Goal: Entertainment & Leisure: Consume media (video, audio)

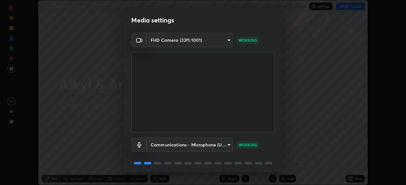
scroll to position [23, 0]
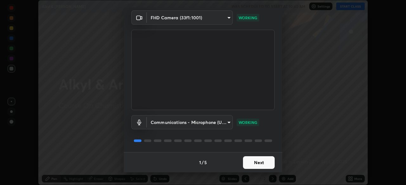
click at [251, 158] on button "Next" at bounding box center [259, 163] width 32 height 13
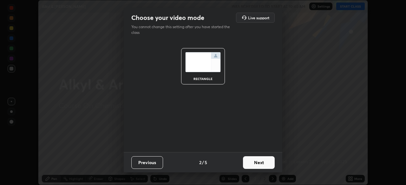
scroll to position [0, 0]
click at [254, 164] on button "Next" at bounding box center [259, 163] width 32 height 13
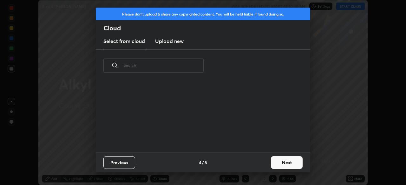
click at [282, 164] on button "Next" at bounding box center [287, 163] width 32 height 13
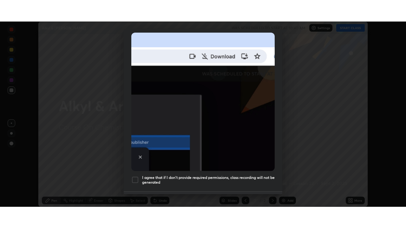
scroll to position [152, 0]
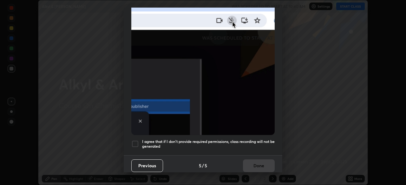
click at [229, 139] on h5 "I agree that if I don't provide required permissions, class recording will not …" at bounding box center [208, 144] width 132 height 10
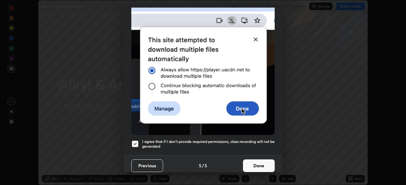
click at [248, 160] on button "Done" at bounding box center [259, 166] width 32 height 13
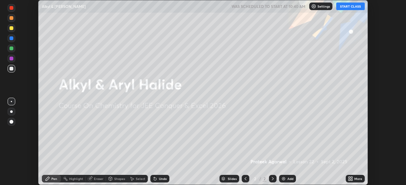
click at [349, 7] on button "START CLASS" at bounding box center [350, 7] width 29 height 8
click at [352, 180] on icon at bounding box center [352, 180] width 2 height 2
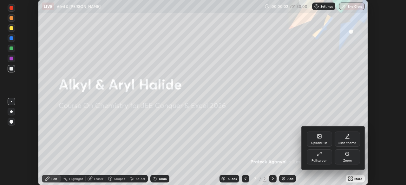
click at [315, 158] on div "Full screen" at bounding box center [318, 157] width 25 height 15
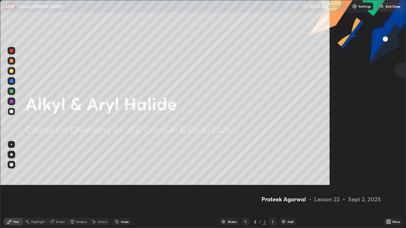
scroll to position [228, 406]
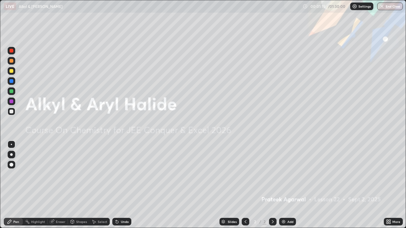
click at [289, 185] on div "Add" at bounding box center [290, 221] width 6 height 3
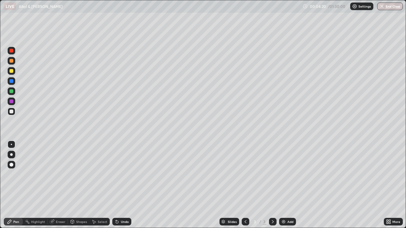
click at [16, 185] on div "Pen" at bounding box center [16, 221] width 6 height 3
click at [124, 185] on div "Undo" at bounding box center [125, 221] width 8 height 3
click at [125, 185] on div "Undo" at bounding box center [125, 221] width 8 height 3
click at [123, 185] on div "Undo" at bounding box center [125, 221] width 8 height 3
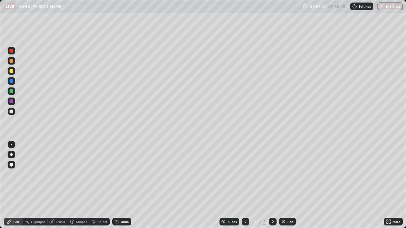
click at [123, 185] on div "Undo" at bounding box center [125, 221] width 8 height 3
click at [286, 185] on div "Add" at bounding box center [287, 222] width 17 height 8
click at [287, 185] on div "Add" at bounding box center [290, 221] width 6 height 3
click at [285, 185] on img at bounding box center [283, 221] width 5 height 5
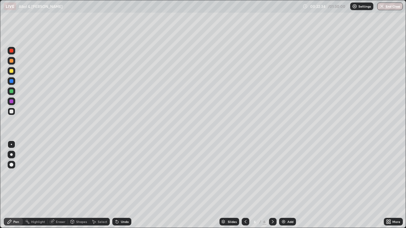
click at [125, 185] on div "Undo" at bounding box center [125, 221] width 8 height 3
click at [120, 185] on div "Undo" at bounding box center [121, 222] width 19 height 8
click at [118, 185] on icon at bounding box center [116, 221] width 5 height 5
click at [286, 185] on div "Add" at bounding box center [287, 222] width 17 height 8
click at [122, 185] on div "Undo" at bounding box center [125, 221] width 8 height 3
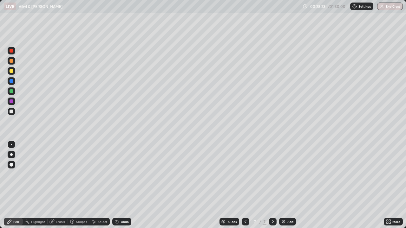
click at [123, 185] on div "Undo" at bounding box center [125, 221] width 8 height 3
click at [81, 185] on div "Shapes" at bounding box center [81, 221] width 11 height 3
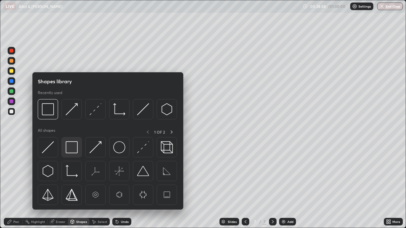
click at [75, 143] on img at bounding box center [72, 147] width 12 height 12
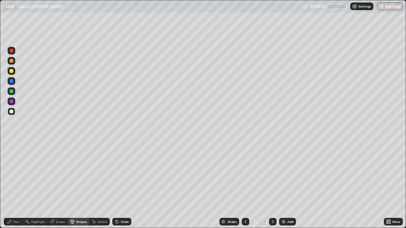
click at [19, 185] on div "Pen" at bounding box center [13, 222] width 19 height 8
click at [123, 185] on div "Undo" at bounding box center [121, 222] width 19 height 8
click at [282, 185] on img at bounding box center [283, 221] width 5 height 5
click at [123, 185] on div "Undo" at bounding box center [125, 221] width 8 height 3
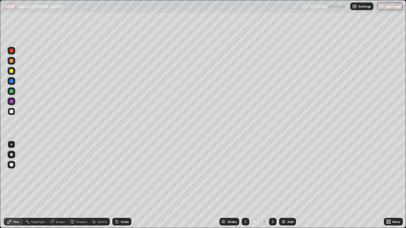
click at [123, 185] on div "Undo" at bounding box center [125, 221] width 8 height 3
click at [119, 185] on div "Undo" at bounding box center [121, 222] width 19 height 8
click at [64, 185] on div "Eraser" at bounding box center [61, 221] width 10 height 3
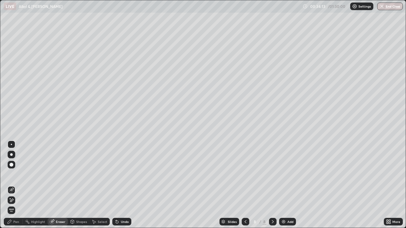
click at [14, 185] on div at bounding box center [12, 200] width 8 height 8
click at [15, 185] on div "Pen" at bounding box center [16, 221] width 6 height 3
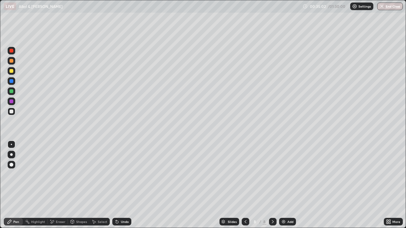
click at [58, 185] on div "Eraser" at bounding box center [61, 221] width 10 height 3
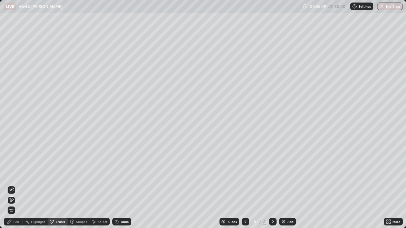
click at [19, 185] on div "Pen" at bounding box center [13, 222] width 19 height 8
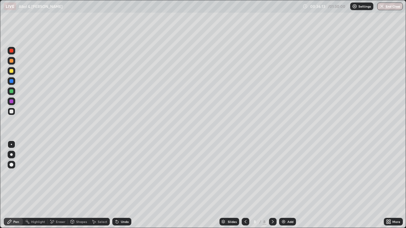
click at [13, 52] on div at bounding box center [12, 51] width 8 height 8
click at [37, 185] on div "Highlight" at bounding box center [38, 221] width 14 height 3
click at [289, 185] on div "Add" at bounding box center [287, 222] width 17 height 8
click at [13, 114] on div at bounding box center [12, 112] width 8 height 8
click at [15, 185] on div "Pen" at bounding box center [16, 221] width 6 height 3
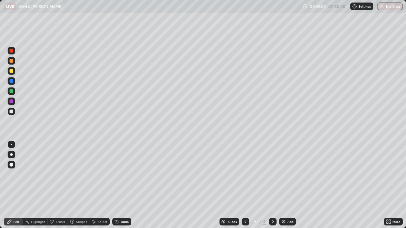
click at [124, 185] on div "Undo" at bounding box center [125, 221] width 8 height 3
click at [127, 185] on div "Undo" at bounding box center [125, 221] width 8 height 3
click at [291, 185] on div "Add" at bounding box center [287, 222] width 17 height 8
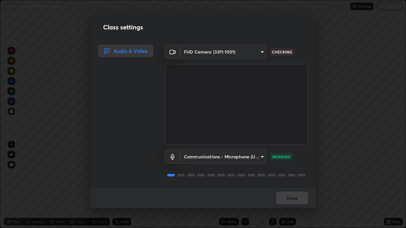
scroll to position [0, 0]
click at [299, 185] on button "Done" at bounding box center [292, 198] width 32 height 13
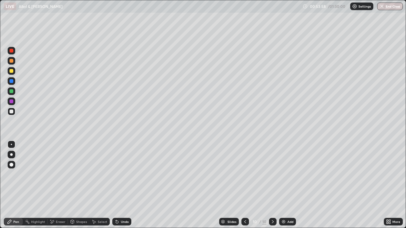
click at [287, 185] on div "Add" at bounding box center [290, 221] width 6 height 3
click at [123, 185] on div "Undo" at bounding box center [125, 221] width 8 height 3
click at [127, 185] on div "Undo" at bounding box center [125, 221] width 8 height 3
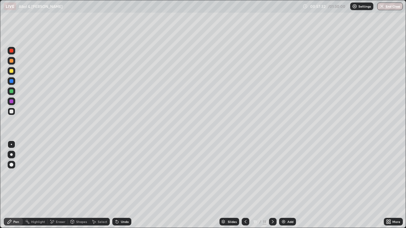
click at [289, 185] on div "Add" at bounding box center [290, 221] width 6 height 3
click at [290, 185] on div "Add" at bounding box center [290, 221] width 6 height 3
click at [119, 185] on div "Undo" at bounding box center [121, 222] width 19 height 8
click at [123, 185] on div "Undo" at bounding box center [125, 221] width 8 height 3
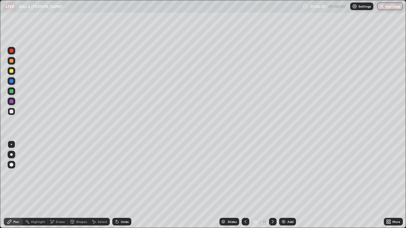
click at [292, 185] on div "Add" at bounding box center [287, 222] width 17 height 8
click at [125, 185] on div "Undo" at bounding box center [125, 221] width 8 height 3
click at [123, 185] on div "Undo" at bounding box center [121, 222] width 19 height 8
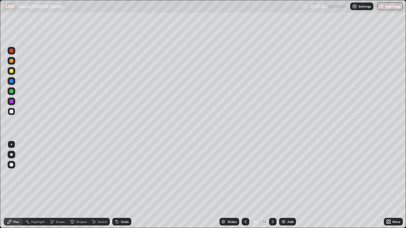
click at [123, 185] on div "Undo" at bounding box center [125, 221] width 8 height 3
click at [124, 185] on div "Undo" at bounding box center [125, 221] width 8 height 3
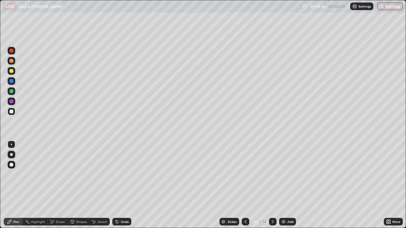
click at [124, 185] on div "Undo" at bounding box center [125, 221] width 8 height 3
click at [122, 185] on div "Undo" at bounding box center [125, 221] width 8 height 3
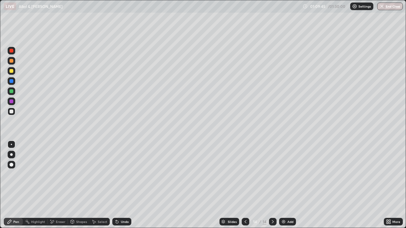
click at [119, 185] on div "Undo" at bounding box center [121, 222] width 19 height 8
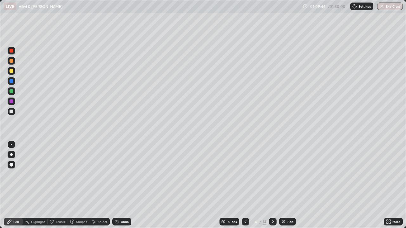
click at [119, 185] on div "Undo" at bounding box center [121, 222] width 19 height 8
click at [119, 185] on div "Undo" at bounding box center [121, 221] width 22 height 13
click at [119, 185] on div "Undo" at bounding box center [121, 222] width 19 height 8
click at [291, 185] on div "Add" at bounding box center [290, 221] width 6 height 3
click at [121, 185] on div "Undo" at bounding box center [125, 221] width 8 height 3
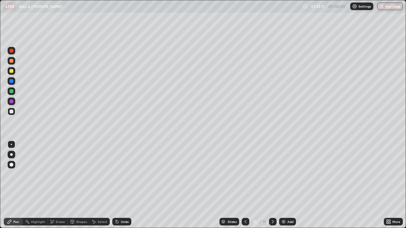
click at [287, 185] on div "Add" at bounding box center [290, 221] width 6 height 3
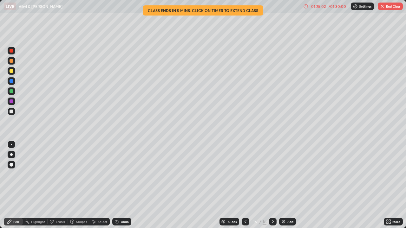
click at [385, 9] on button "End Class" at bounding box center [389, 7] width 25 height 8
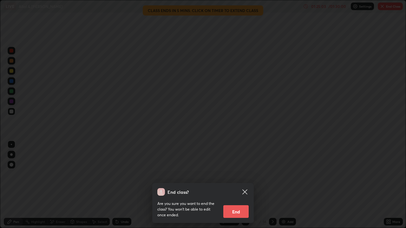
click at [242, 185] on button "End" at bounding box center [235, 211] width 25 height 13
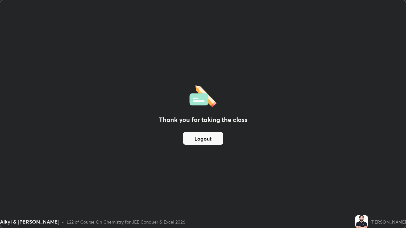
click at [215, 139] on button "Logout" at bounding box center [203, 138] width 40 height 13
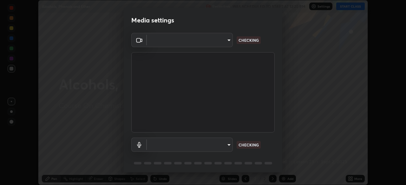
scroll to position [185, 406]
type input "30b38e2068544aa0dbb420bd76fad4d10090c825ecd2ec744dcbb81270b2d089"
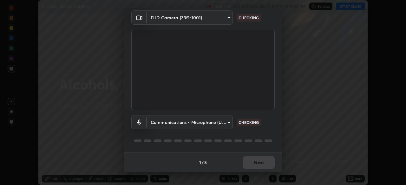
click at [267, 109] on video at bounding box center [202, 70] width 143 height 80
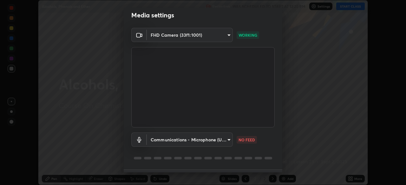
scroll to position [0, 0]
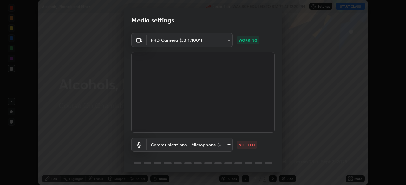
click at [221, 144] on body "Erase all Alcohols, Phenols and Ether Recording WAS SCHEDULED TO START AT 12:20…" at bounding box center [203, 92] width 406 height 185
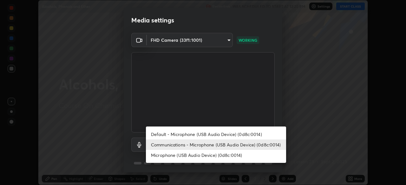
click at [214, 156] on li "Microphone (USB Audio Device) (0d8c:0014)" at bounding box center [216, 155] width 140 height 10
type input "bf0f02bfbd594e97d57fd8f2ce39e996809632589042c721a33fd6fb1867c869"
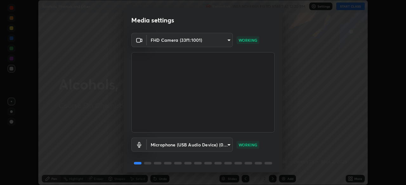
scroll to position [23, 0]
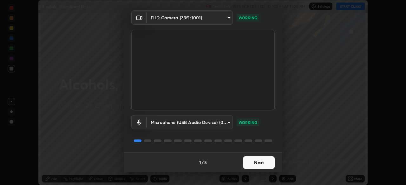
click at [264, 163] on button "Next" at bounding box center [259, 163] width 32 height 13
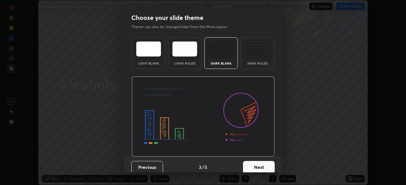
click at [266, 162] on button "Next" at bounding box center [259, 167] width 32 height 13
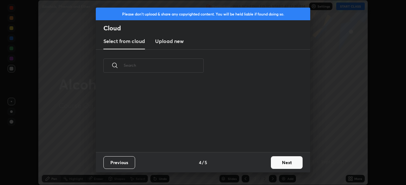
click at [301, 164] on button "Next" at bounding box center [287, 163] width 32 height 13
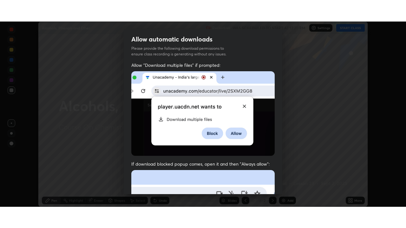
scroll to position [152, 0]
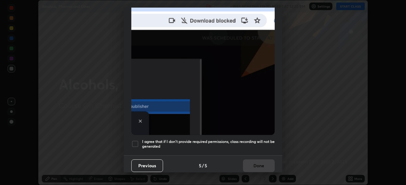
click at [257, 145] on h5 "I agree that if I don't provide required permissions, class recording will not …" at bounding box center [208, 144] width 132 height 10
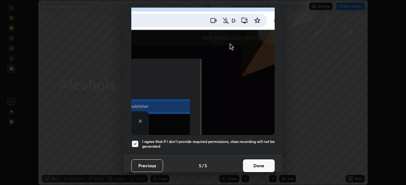
click at [260, 165] on button "Done" at bounding box center [259, 166] width 32 height 13
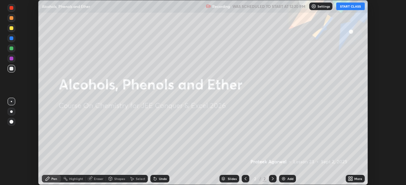
click at [357, 7] on button "START CLASS" at bounding box center [350, 7] width 29 height 8
click at [351, 179] on icon at bounding box center [352, 178] width 2 height 2
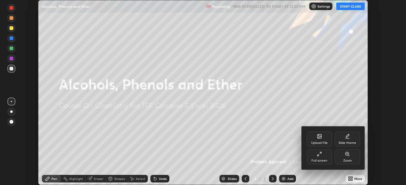
click at [321, 159] on div "Full screen" at bounding box center [319, 160] width 16 height 3
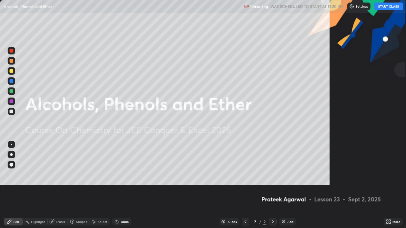
scroll to position [228, 406]
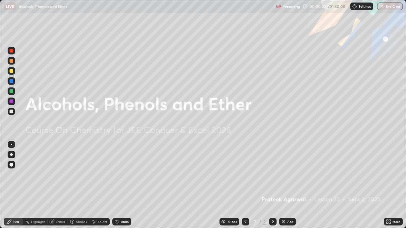
click at [287, 185] on div "Add" at bounding box center [290, 221] width 6 height 3
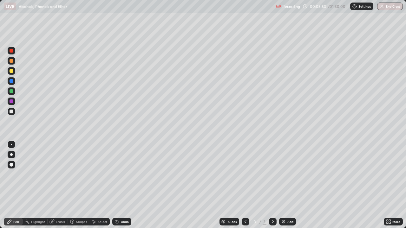
click at [122, 185] on div "Undo" at bounding box center [125, 221] width 8 height 3
click at [61, 185] on div "Eraser" at bounding box center [61, 221] width 10 height 3
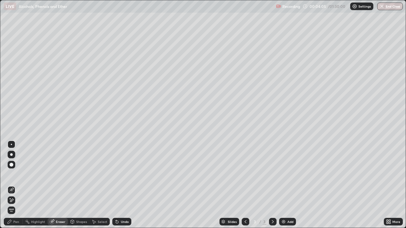
click at [14, 185] on div at bounding box center [12, 200] width 8 height 8
click at [20, 185] on div "Pen" at bounding box center [13, 222] width 19 height 8
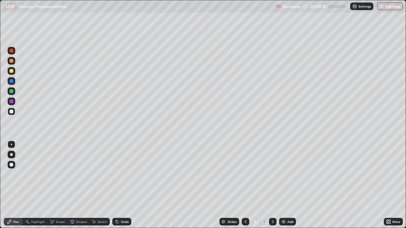
click at [12, 61] on div at bounding box center [12, 61] width 4 height 4
click at [14, 112] on div at bounding box center [12, 112] width 8 height 8
click at [15, 61] on div at bounding box center [12, 61] width 8 height 8
click at [10, 112] on div at bounding box center [12, 112] width 4 height 4
click at [287, 185] on div "Add" at bounding box center [287, 222] width 17 height 8
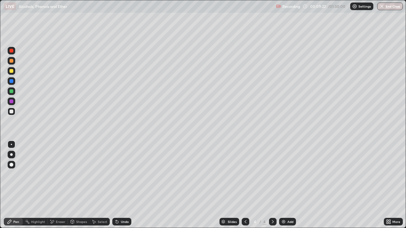
click at [13, 166] on div at bounding box center [12, 165] width 8 height 8
click at [13, 146] on div at bounding box center [12, 145] width 8 height 8
click at [123, 185] on div "Undo" at bounding box center [121, 222] width 19 height 8
click at [123, 185] on div "Undo" at bounding box center [125, 221] width 8 height 3
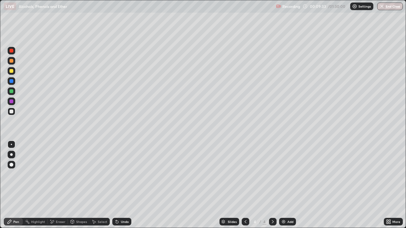
click at [123, 185] on div "Undo" at bounding box center [125, 221] width 8 height 3
click at [125, 185] on div "Undo" at bounding box center [125, 221] width 8 height 3
click at [12, 166] on div at bounding box center [12, 165] width 4 height 4
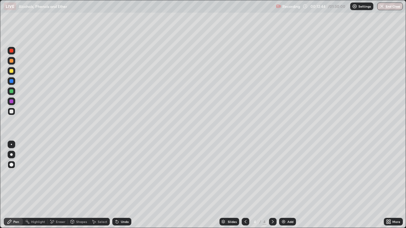
click at [11, 144] on div at bounding box center [11, 144] width 1 height 1
click at [287, 185] on div "Add" at bounding box center [290, 221] width 6 height 3
click at [12, 165] on div at bounding box center [12, 165] width 4 height 4
click at [13, 145] on div at bounding box center [12, 145] width 8 height 8
click at [287, 185] on div "Add" at bounding box center [290, 221] width 6 height 3
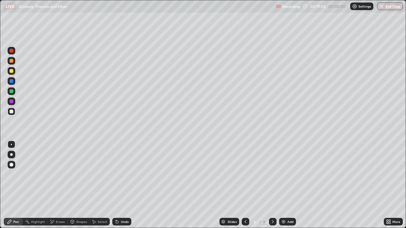
click at [12, 167] on div at bounding box center [12, 165] width 8 height 8
click at [13, 144] on div at bounding box center [12, 145] width 8 height 8
click at [125, 185] on div "Undo" at bounding box center [125, 221] width 8 height 3
click at [286, 185] on div "Add" at bounding box center [287, 222] width 17 height 8
click at [58, 185] on div "Eraser" at bounding box center [58, 222] width 20 height 8
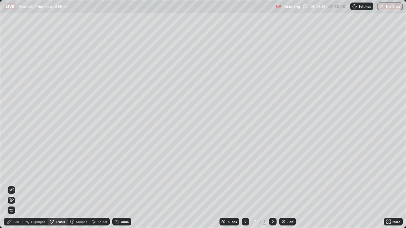
click at [17, 185] on div "Pen" at bounding box center [16, 221] width 6 height 3
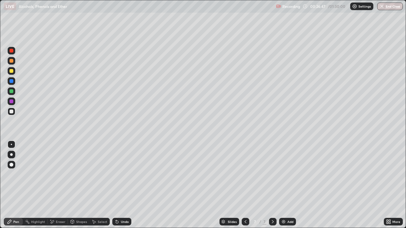
click at [123, 185] on div "Undo" at bounding box center [125, 221] width 8 height 3
click at [125, 185] on div "Undo" at bounding box center [125, 221] width 8 height 3
click at [125, 185] on div "Undo" at bounding box center [121, 222] width 19 height 8
click at [123, 185] on div "Undo" at bounding box center [125, 221] width 8 height 3
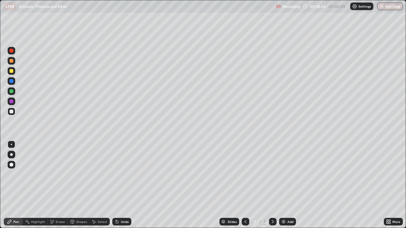
click at [123, 185] on div "Undo" at bounding box center [125, 221] width 8 height 3
click at [121, 185] on div "Undo" at bounding box center [125, 221] width 8 height 3
click at [285, 185] on img at bounding box center [283, 221] width 5 height 5
click at [126, 185] on div "Undo" at bounding box center [125, 221] width 8 height 3
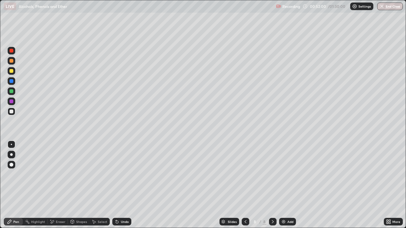
click at [126, 185] on div "Undo" at bounding box center [125, 221] width 8 height 3
click at [124, 185] on div "Undo" at bounding box center [125, 221] width 8 height 3
click at [123, 185] on div "Undo" at bounding box center [121, 222] width 19 height 8
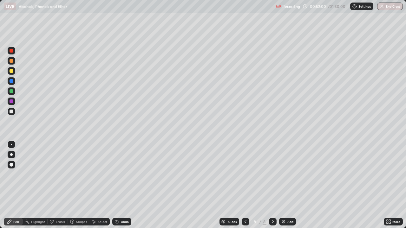
click at [123, 185] on div "Undo" at bounding box center [121, 222] width 19 height 8
click at [122, 185] on div "Undo" at bounding box center [121, 221] width 22 height 13
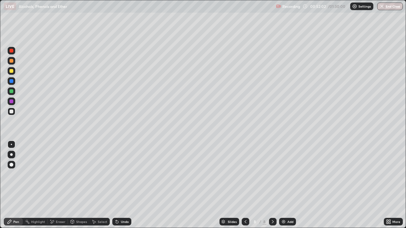
click at [122, 185] on div "Undo" at bounding box center [125, 221] width 8 height 3
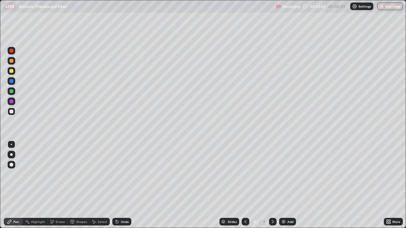
click at [122, 185] on div "Undo" at bounding box center [125, 221] width 8 height 3
click at [121, 185] on div "Undo" at bounding box center [125, 221] width 8 height 3
click at [122, 185] on div "Undo" at bounding box center [125, 221] width 8 height 3
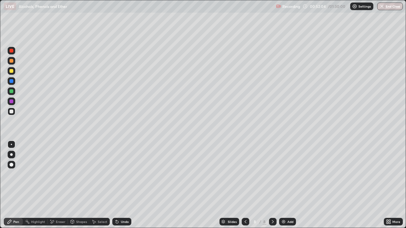
click at [122, 185] on div "Undo" at bounding box center [125, 221] width 8 height 3
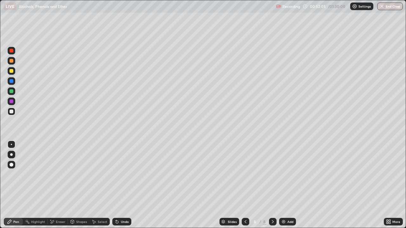
click at [122, 185] on div "Undo" at bounding box center [125, 221] width 8 height 3
click at [121, 185] on div "Undo" at bounding box center [125, 221] width 8 height 3
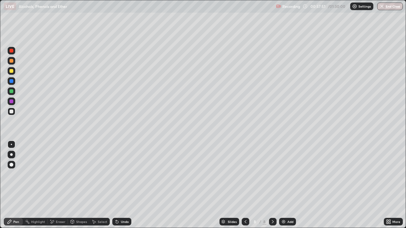
click at [289, 185] on div "Add" at bounding box center [290, 221] width 6 height 3
click at [60, 185] on div "Eraser" at bounding box center [61, 221] width 10 height 3
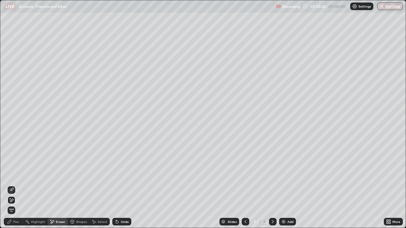
click at [24, 185] on div "Highlight" at bounding box center [35, 222] width 25 height 8
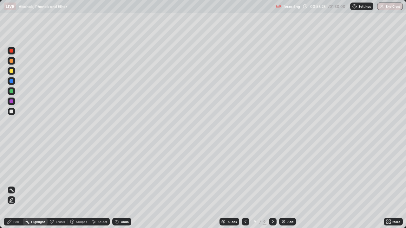
click at [19, 185] on div "Pen" at bounding box center [16, 221] width 6 height 3
click at [381, 10] on button "End Class" at bounding box center [390, 7] width 26 height 8
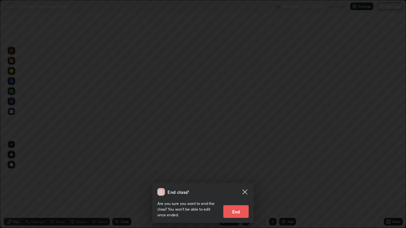
click at [238, 185] on button "End" at bounding box center [235, 211] width 25 height 13
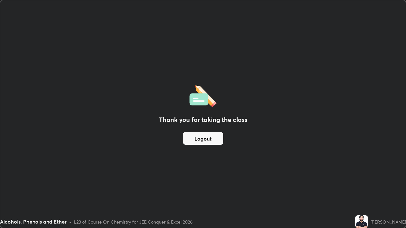
click at [214, 136] on button "Logout" at bounding box center [203, 138] width 40 height 13
